Goal: Information Seeking & Learning: Find specific fact

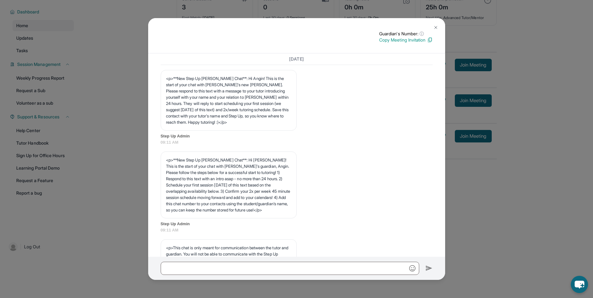
scroll to position [526, 0]
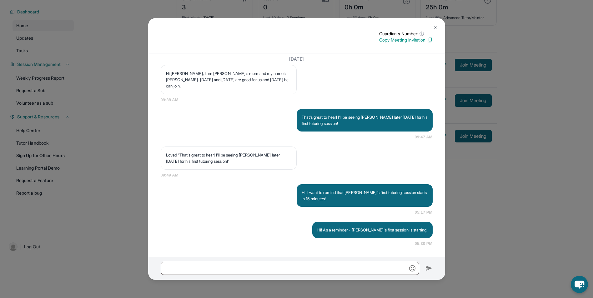
click at [436, 28] on img at bounding box center [435, 27] width 5 height 5
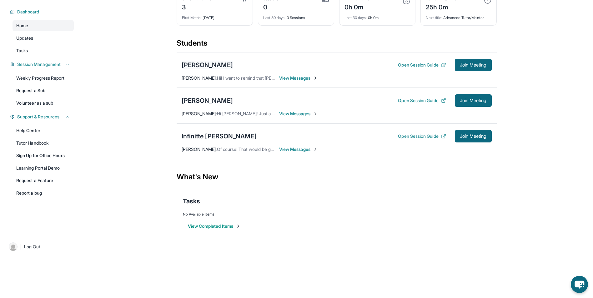
click at [219, 67] on div "[PERSON_NAME]" at bounding box center [207, 65] width 51 height 9
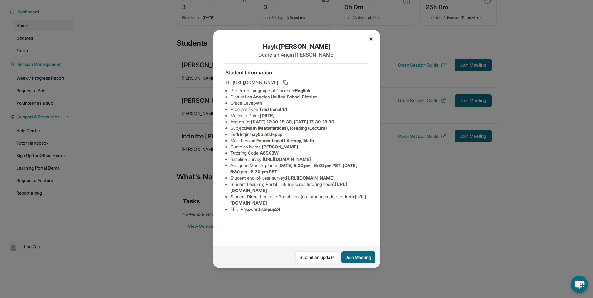
click at [368, 39] on button at bounding box center [371, 39] width 13 height 13
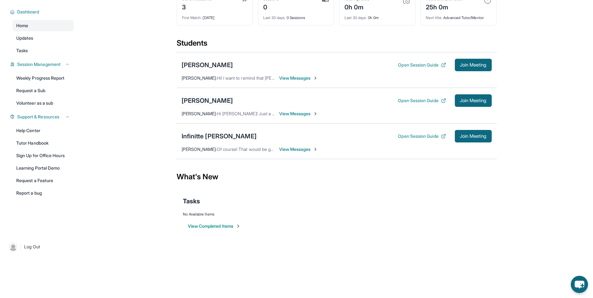
click at [212, 100] on div "[PERSON_NAME]" at bounding box center [207, 100] width 51 height 9
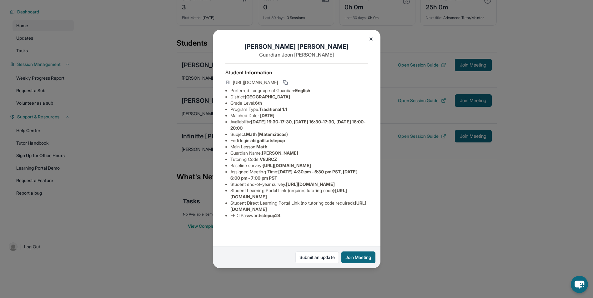
click at [477, 199] on div "Abigail Lee Guardian: Joon Lee Student Information https://student-portal.stepu…" at bounding box center [296, 149] width 593 height 298
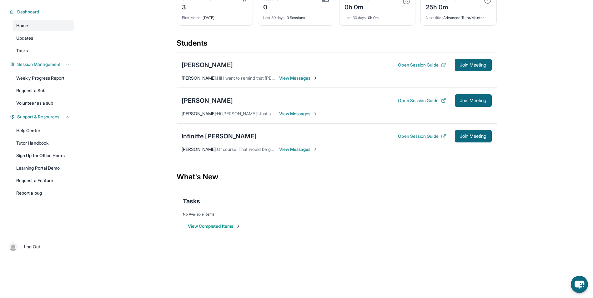
click at [233, 136] on div "Infinitte Jackson Open Session Guide Join Meeting" at bounding box center [337, 136] width 310 height 13
click at [222, 135] on div "Infinitte [PERSON_NAME]" at bounding box center [219, 136] width 75 height 9
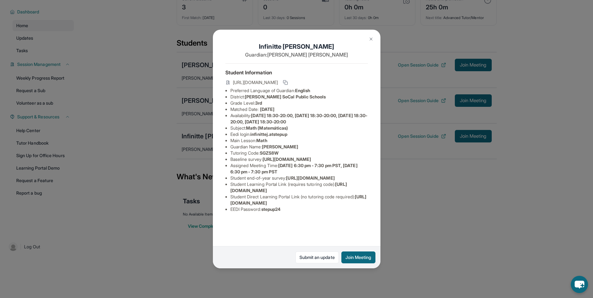
click at [414, 194] on div "Infinitte Jackson Guardian: Sherry Ashley Student Information https://student-p…" at bounding box center [296, 149] width 593 height 298
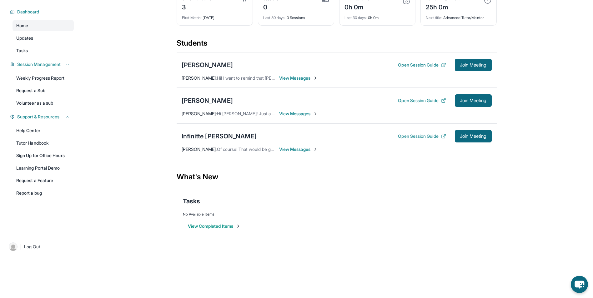
click at [274, 149] on span "Of course! That would be great! I'll make a note of it! Thank you!" at bounding box center [280, 149] width 126 height 5
click at [292, 151] on span "View Messages" at bounding box center [298, 149] width 39 height 6
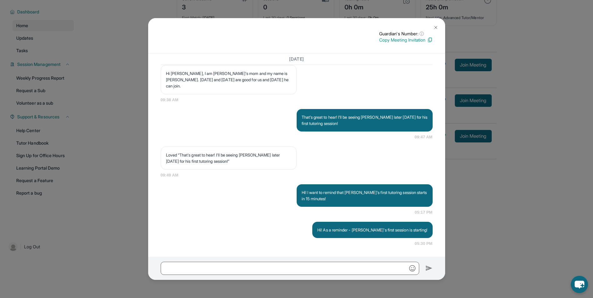
click at [554, 252] on div "Guardian's Number: ⓘ This isn't the guardian's real number — it's a private for…" at bounding box center [296, 149] width 593 height 298
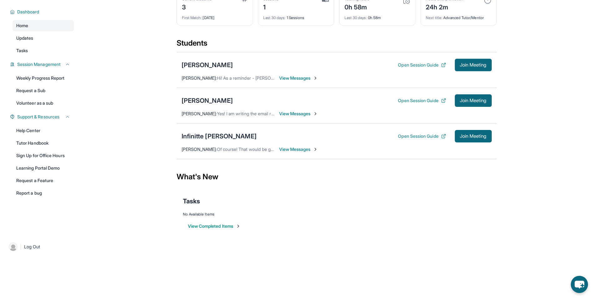
click at [196, 145] on div "Infinitte Jackson Open Session Guide Join Meeting Debbie Tran : Of course! That…" at bounding box center [337, 141] width 320 height 36
click at [197, 133] on div "Infinitte [PERSON_NAME]" at bounding box center [219, 136] width 75 height 9
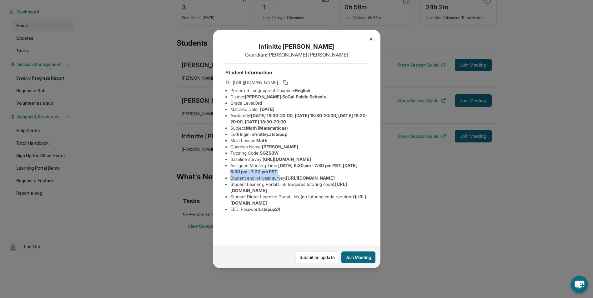
drag, startPoint x: 251, startPoint y: 194, endPoint x: 283, endPoint y: 199, distance: 31.7
click at [283, 199] on ul "Preferred Language of Guardian: English District: KIPP SoCal Public Schools Gra…" at bounding box center [296, 150] width 143 height 125
click at [283, 181] on li "Student end-of-year survey : https://airtable.com/apprlfn8WjpjBUn2G/shrlTUKpjWE…" at bounding box center [299, 178] width 138 height 6
click at [368, 36] on button at bounding box center [371, 39] width 13 height 13
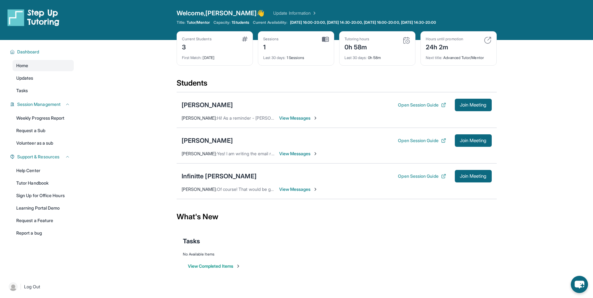
click at [287, 45] on div "Sessions 1" at bounding box center [296, 44] width 66 height 15
click at [317, 44] on div "Sessions 1" at bounding box center [296, 44] width 66 height 15
click at [322, 43] on div "Sessions 1" at bounding box center [296, 44] width 66 height 15
click at [43, 79] on link "Updates" at bounding box center [43, 78] width 61 height 11
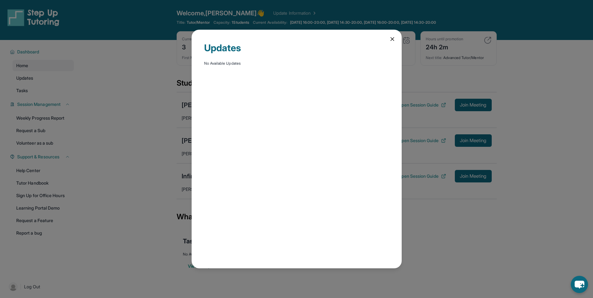
click at [113, 106] on div "Updates No Available Updates" at bounding box center [296, 149] width 593 height 298
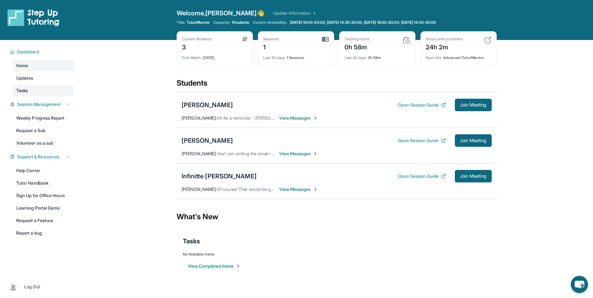
click at [34, 87] on link "Tasks" at bounding box center [43, 90] width 61 height 11
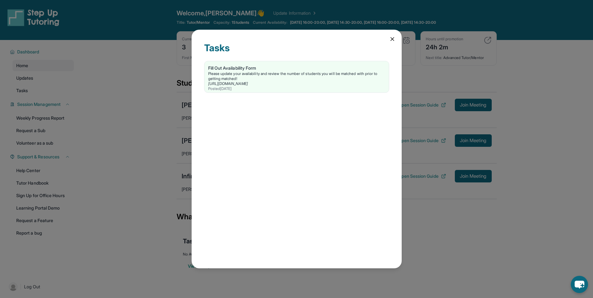
click at [147, 141] on div "Tasks Fill Out Availability Form Please update your availability and review the…" at bounding box center [296, 149] width 593 height 298
